Goal: Find specific page/section: Find specific page/section

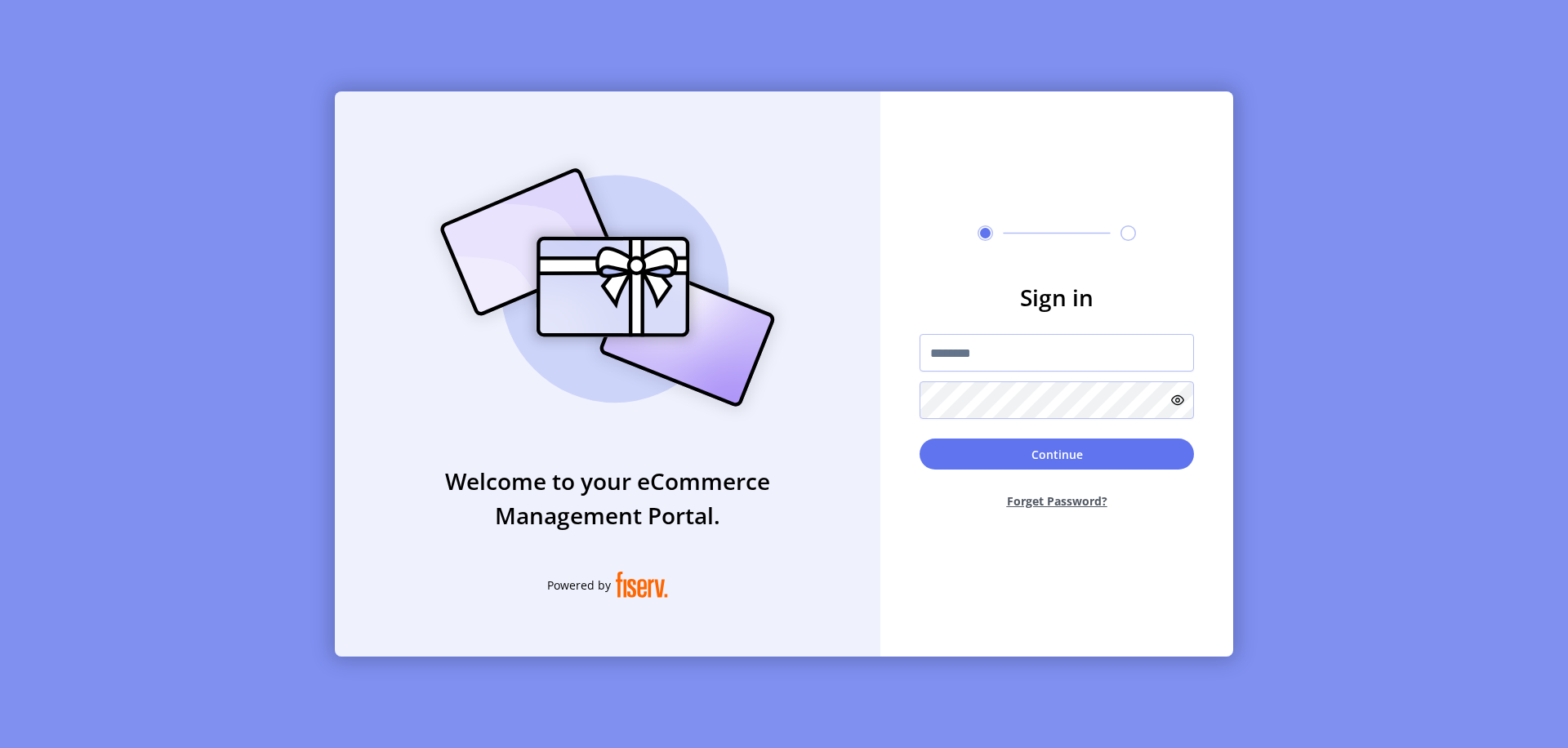
click at [1056, 353] on input "text" at bounding box center [1057, 354] width 275 height 38
type input "**********"
click at [1056, 454] on button "Continue" at bounding box center [1057, 454] width 275 height 31
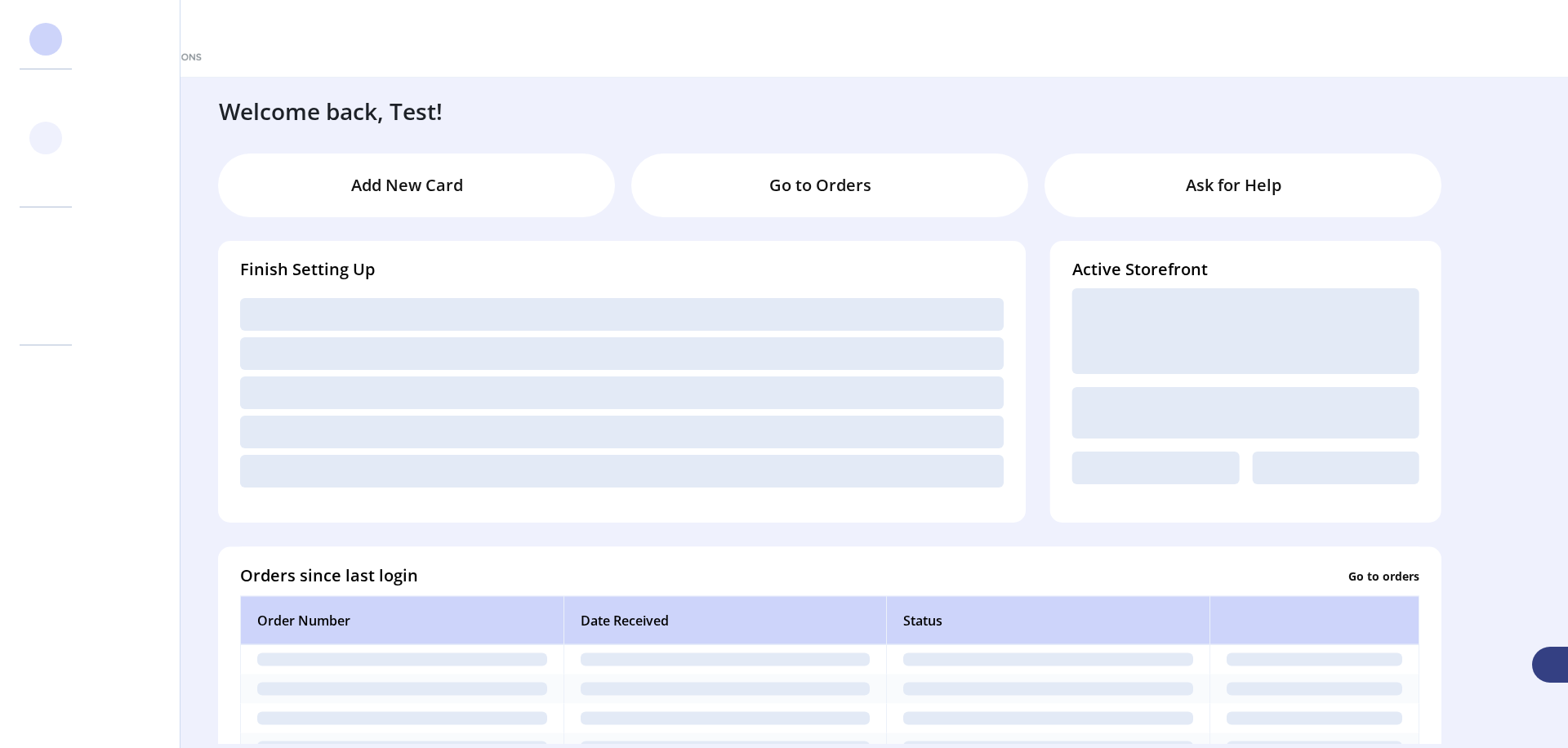
click at [46, 138] on svg-icon at bounding box center [46, 138] width 26 height 26
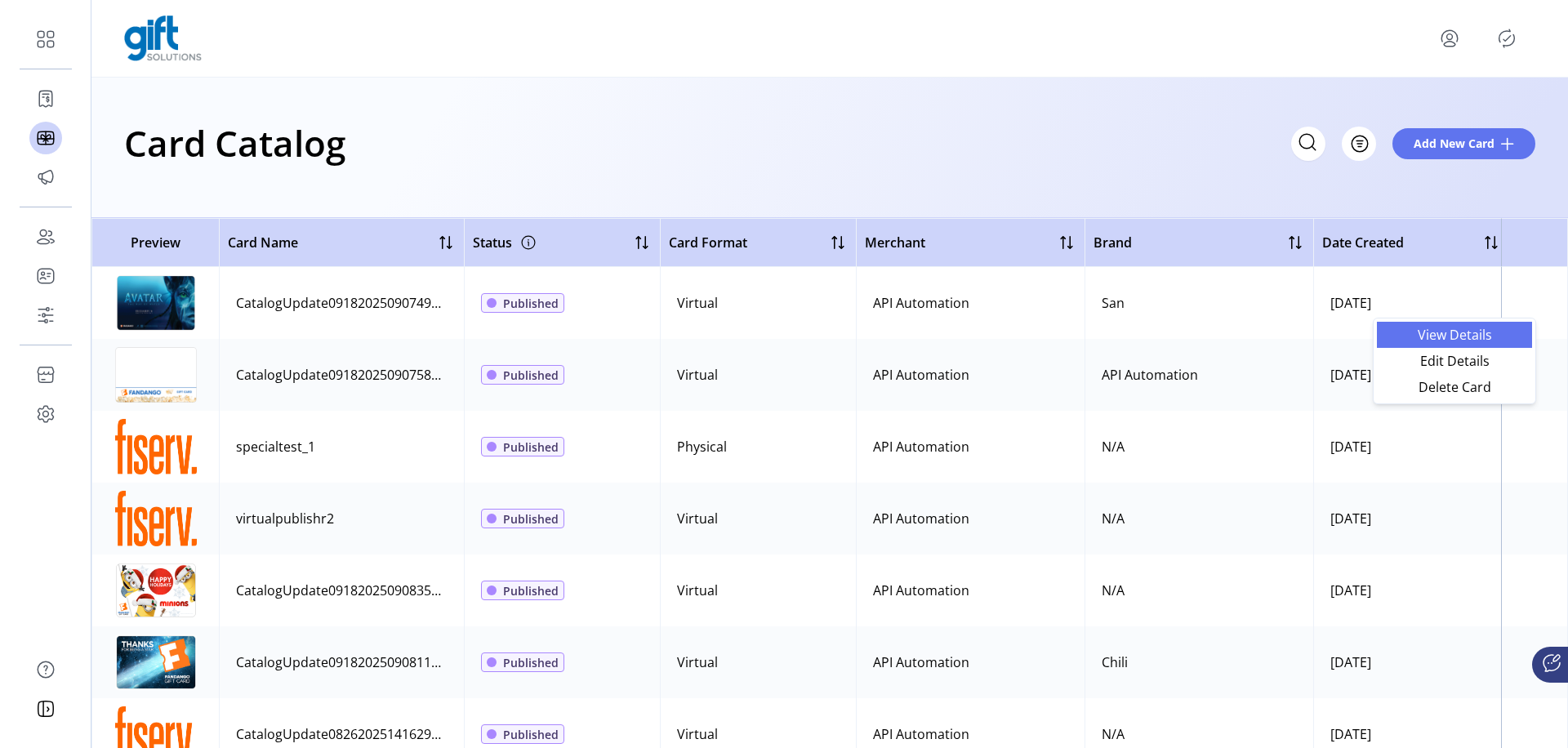
click at [1523, 303] on svg-icon "menu" at bounding box center [1531, 303] width 26 height 26
click at [1455, 334] on span "View Details" at bounding box center [1455, 335] width 135 height 13
